Goal: Task Accomplishment & Management: Manage account settings

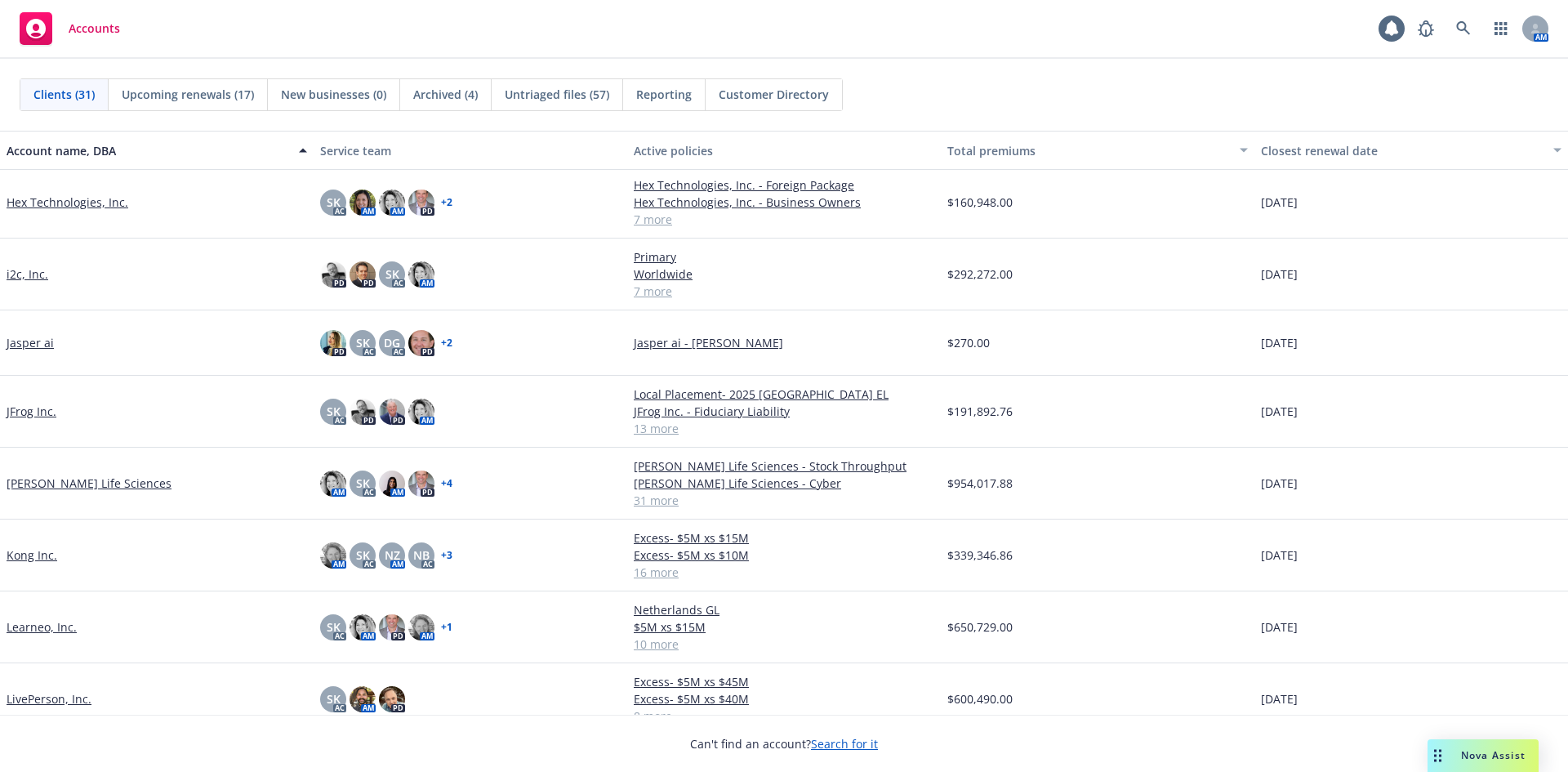
scroll to position [653, 0]
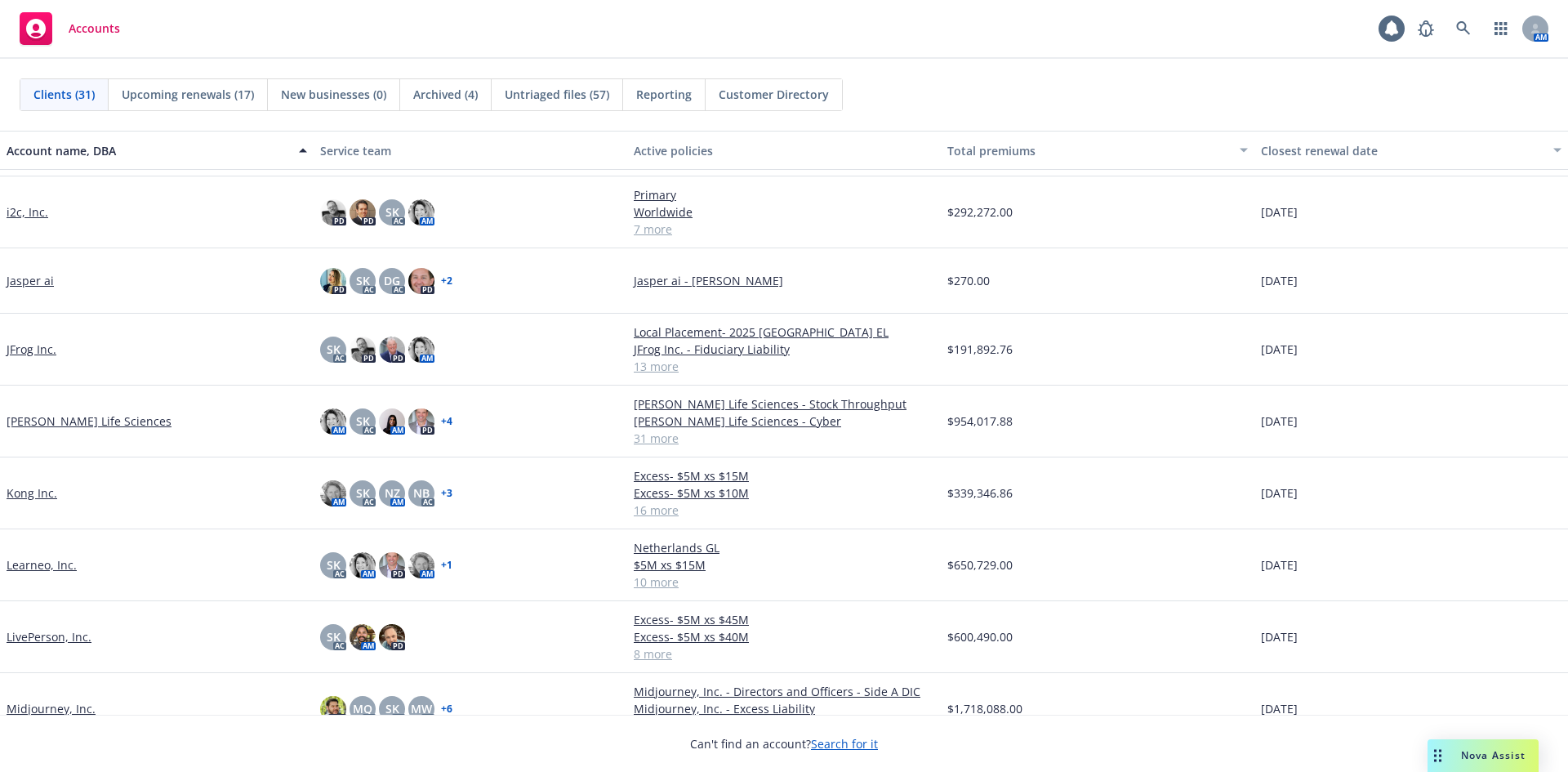
click at [23, 216] on link "i2c, Inc." at bounding box center [27, 212] width 42 height 17
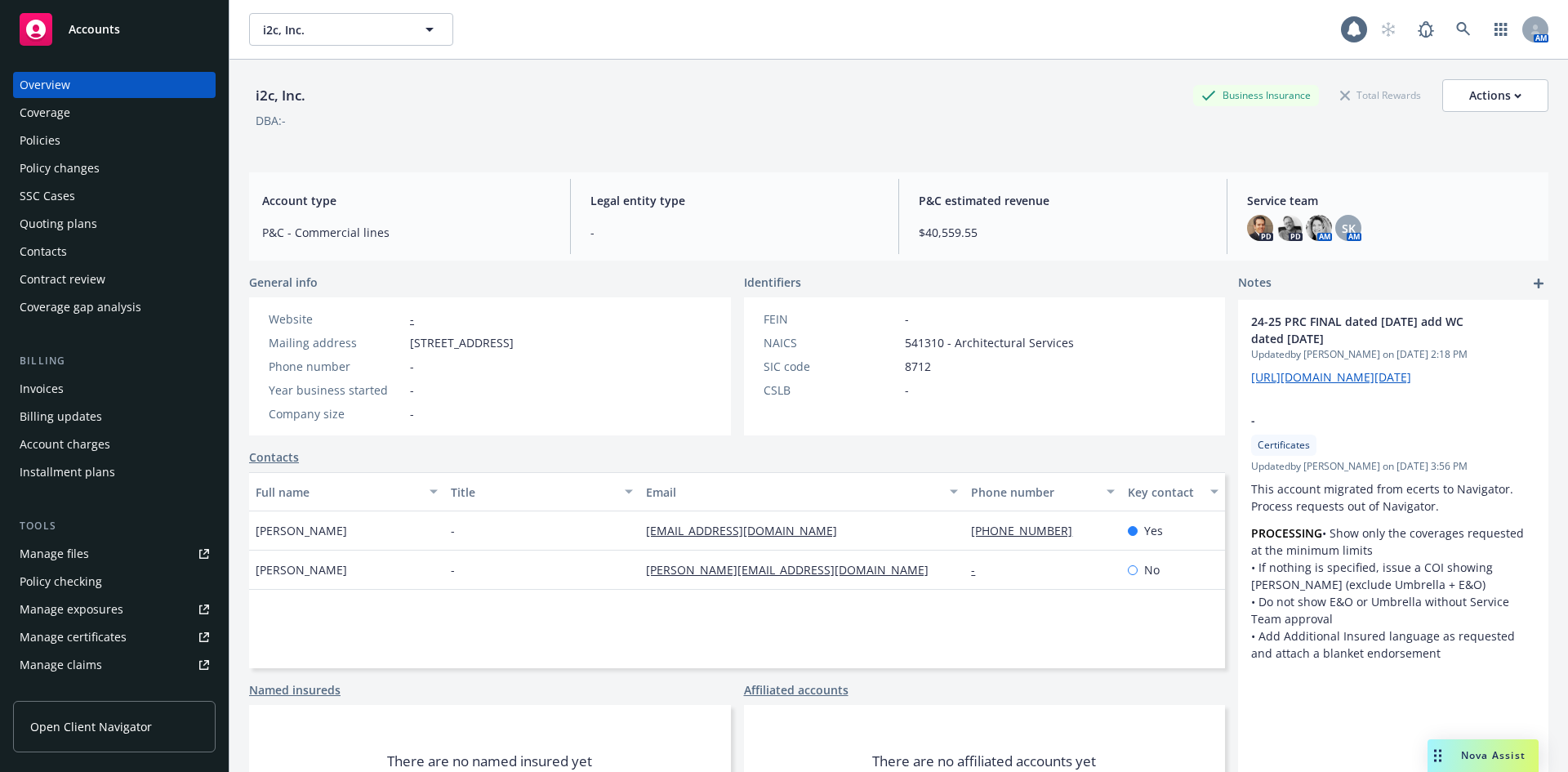
click at [97, 641] on div "Manage certificates" at bounding box center [73, 637] width 107 height 27
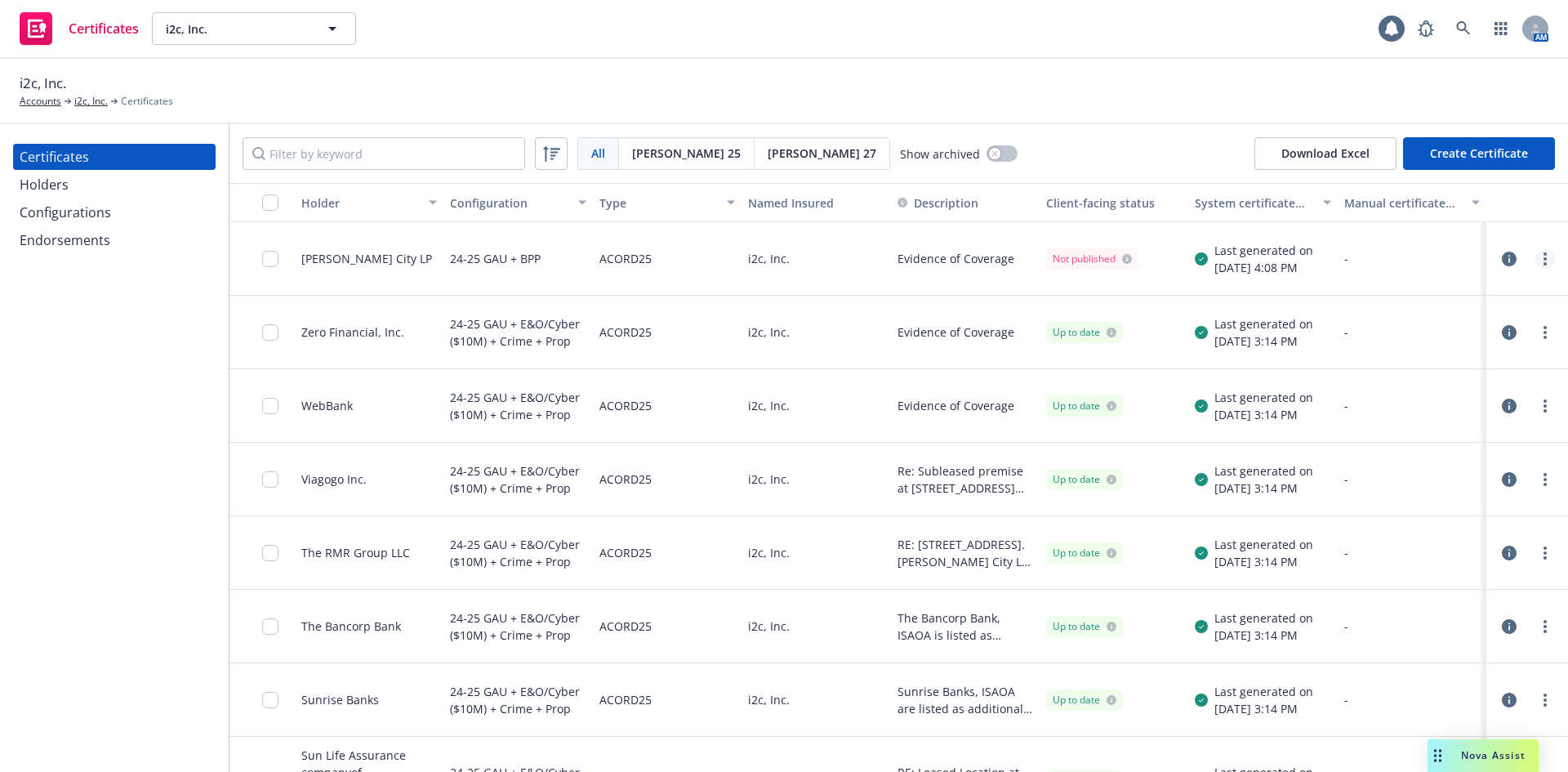
click at [1535, 252] on link "more" at bounding box center [1545, 259] width 19 height 19
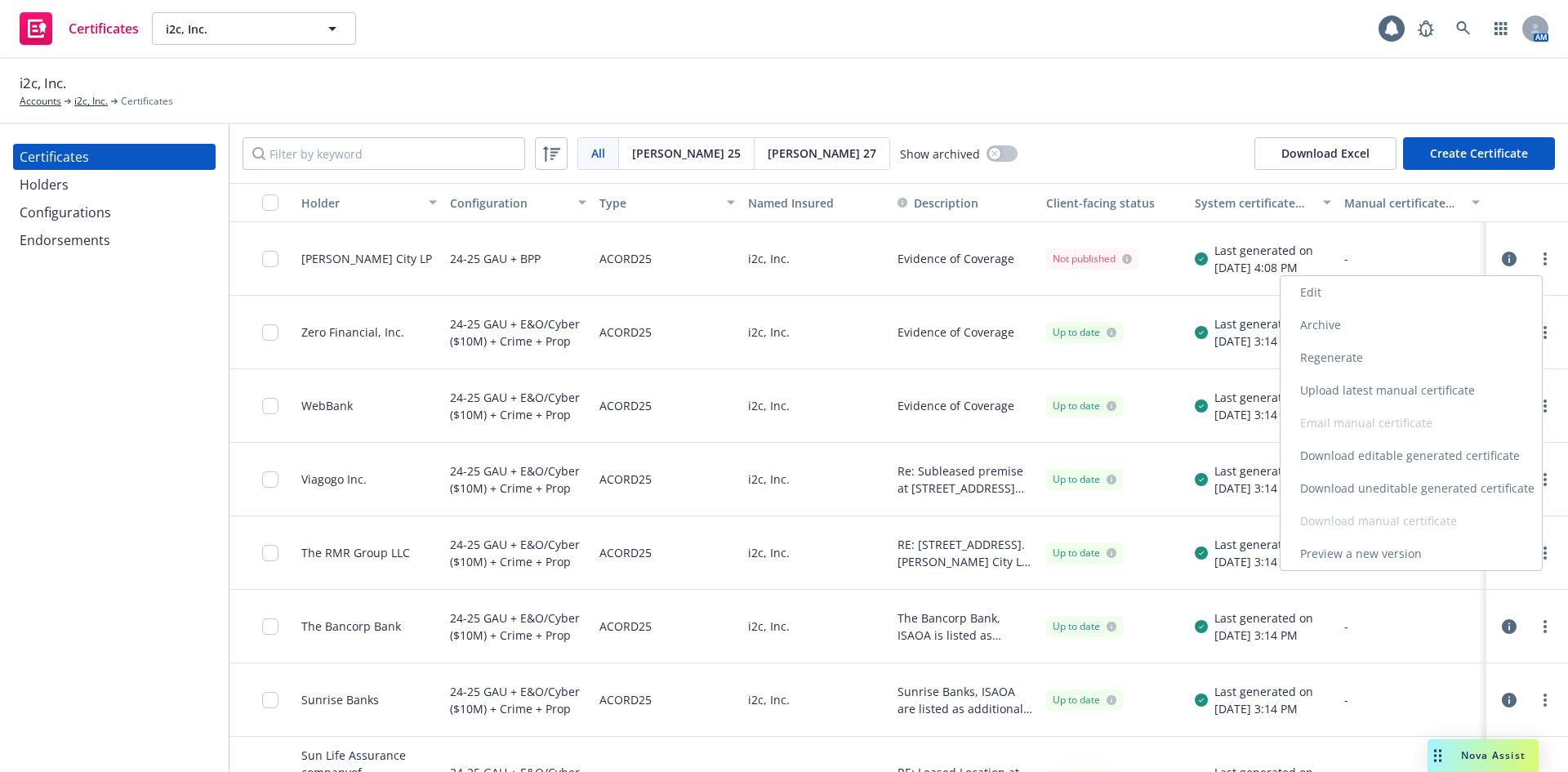
click at [1311, 294] on link "Edit" at bounding box center [1410, 292] width 261 height 33
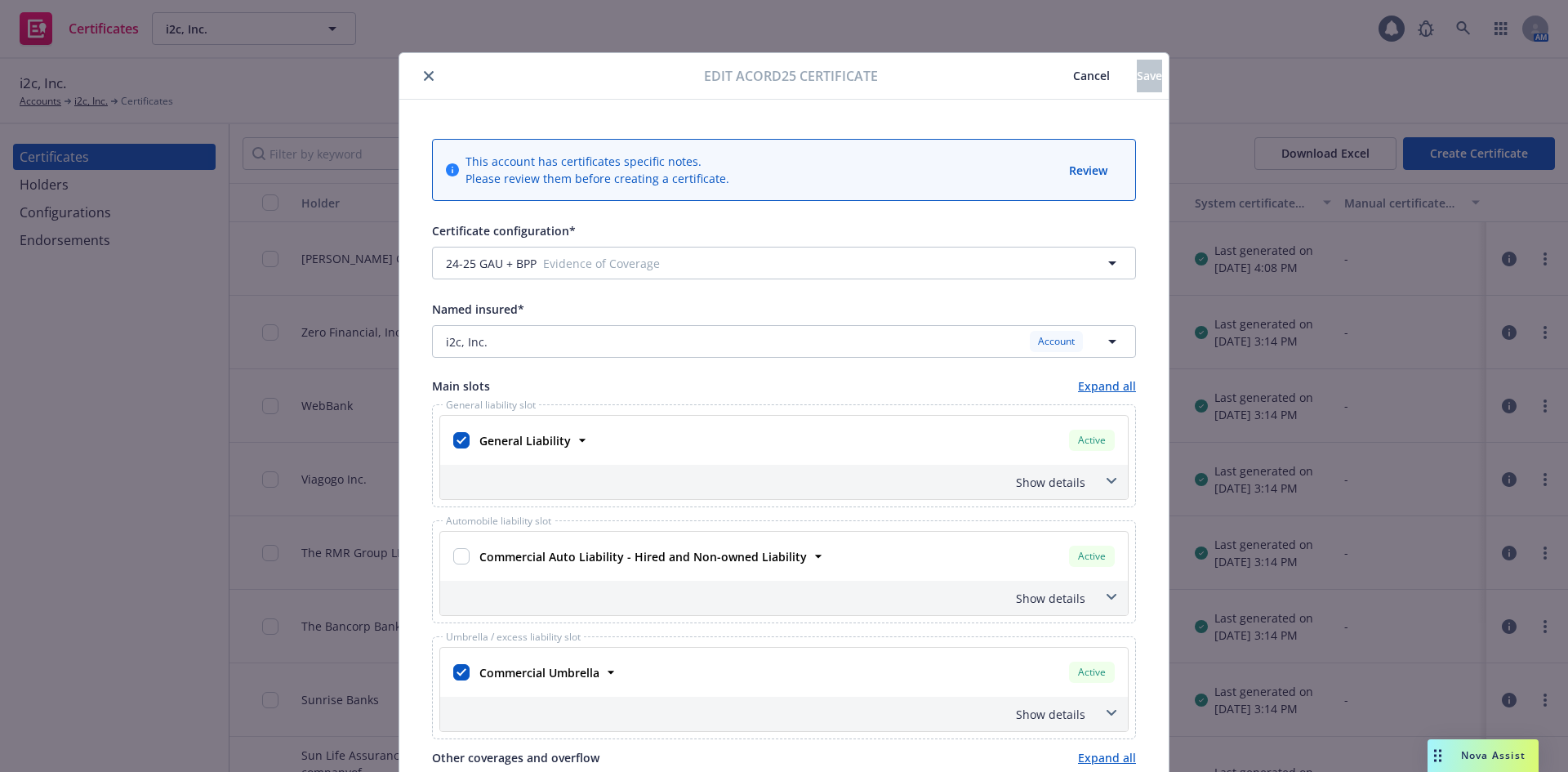
click at [424, 79] on icon "close" at bounding box center [429, 75] width 10 height 10
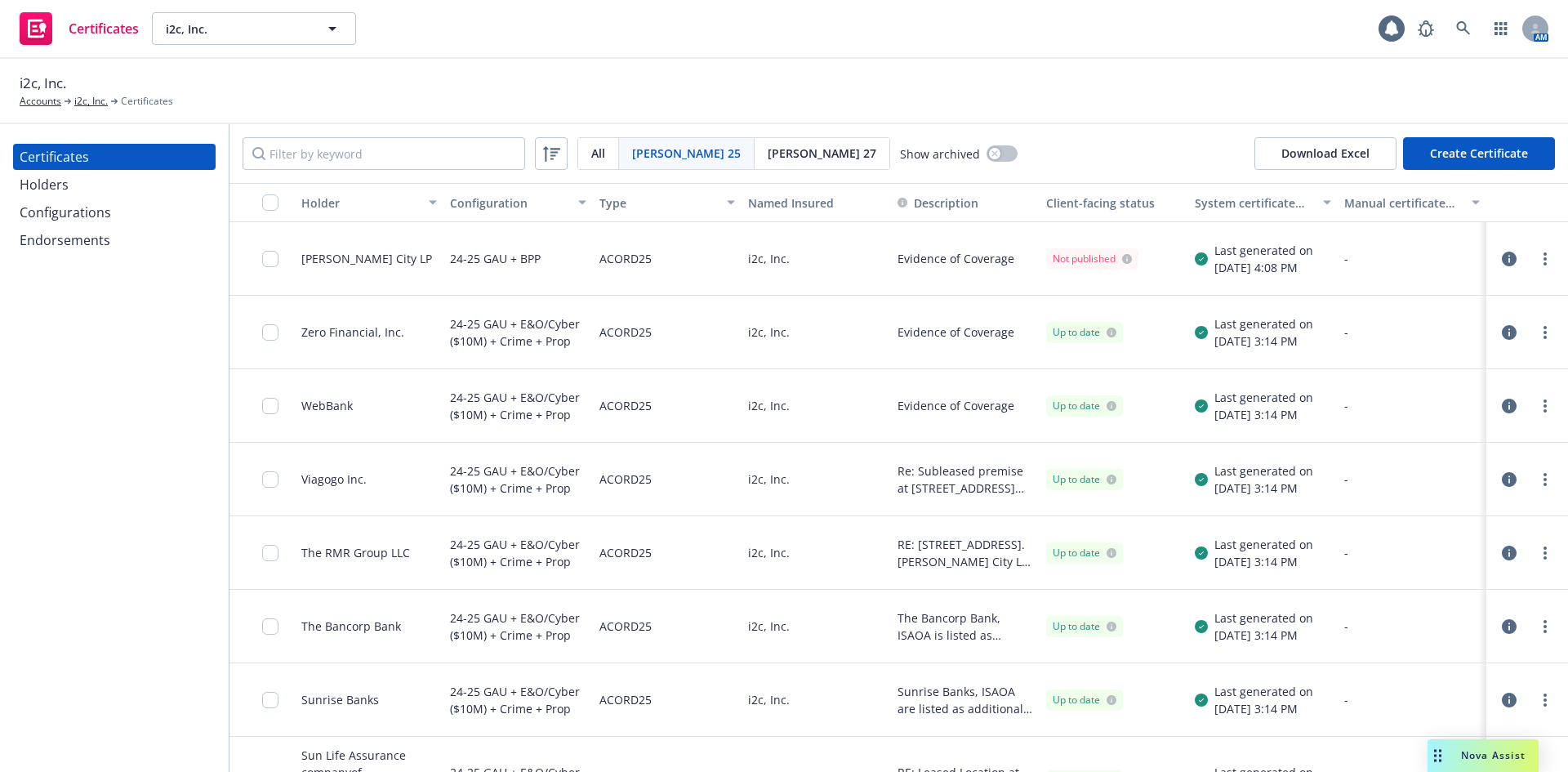
click at [68, 211] on div "Configurations" at bounding box center [65, 212] width 91 height 27
